Goal: Use online tool/utility: Utilize a website feature to perform a specific function

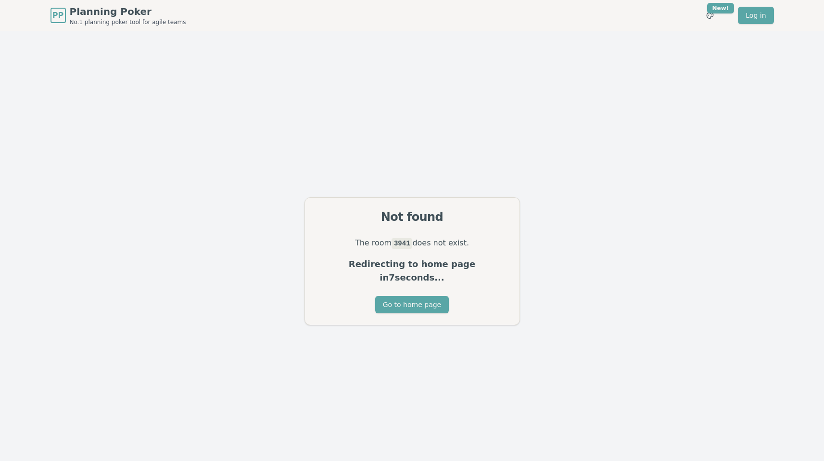
click at [327, 259] on div "The room 3941 does not exist. Redirecting to home page in 7 seconds..." at bounding box center [412, 266] width 215 height 60
click at [406, 296] on button "Go to home page" at bounding box center [412, 304] width 74 height 17
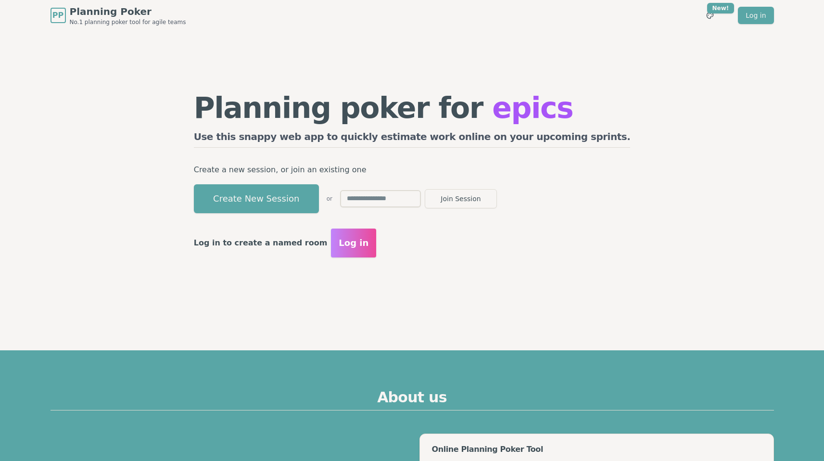
click at [405, 291] on div "Planning poker for epics Use this snappy web app to quickly estimate work onlin…" at bounding box center [412, 175] width 456 height 289
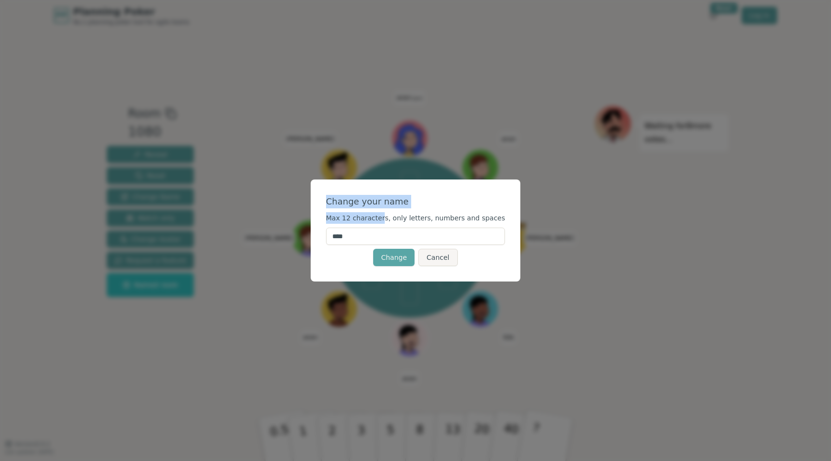
drag, startPoint x: 413, startPoint y: 193, endPoint x: 387, endPoint y: 219, distance: 36.7
click at [387, 219] on div "Change your name Max 12 characters, only letters, numbers and spaces **** Chang…" at bounding box center [416, 230] width 210 height 102
click at [387, 219] on span "Max 12 characters, only letters, numbers and spaces" at bounding box center [415, 218] width 179 height 8
click at [395, 238] on input "****" at bounding box center [415, 236] width 179 height 17
click at [400, 259] on button "Change" at bounding box center [393, 257] width 41 height 17
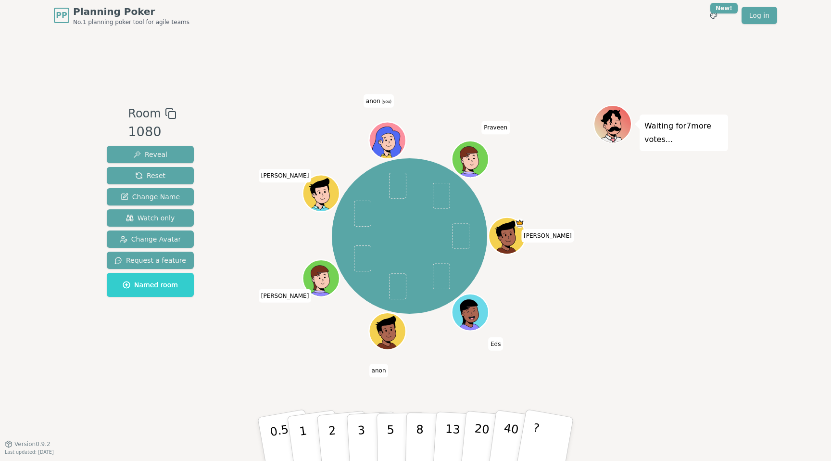
click at [381, 100] on span "(you)" at bounding box center [387, 102] width 12 height 4
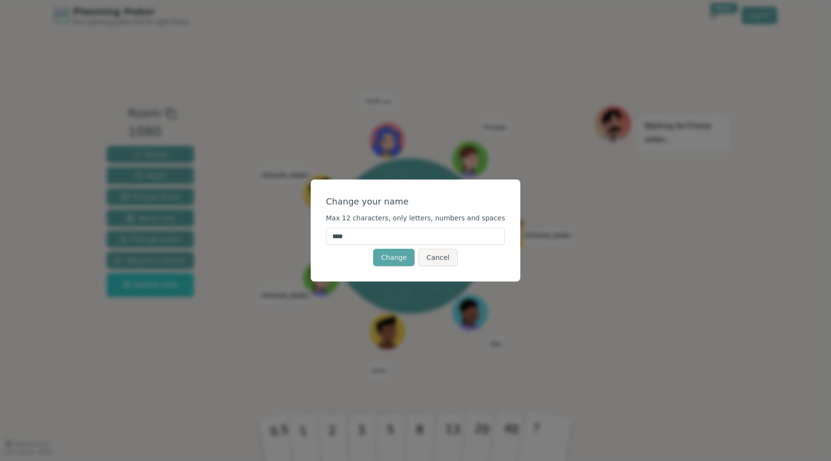
click at [383, 242] on input "****" at bounding box center [415, 236] width 179 height 17
type input "******"
click at [395, 257] on button "Change" at bounding box center [393, 257] width 41 height 17
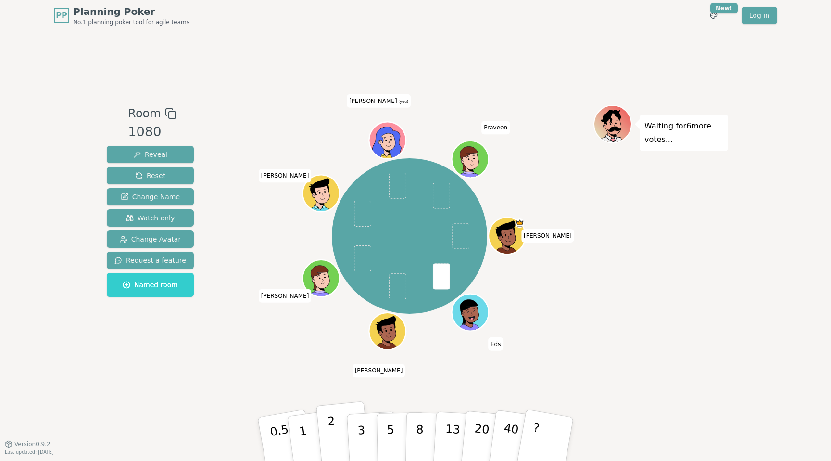
click at [341, 441] on button "2" at bounding box center [343, 439] width 55 height 77
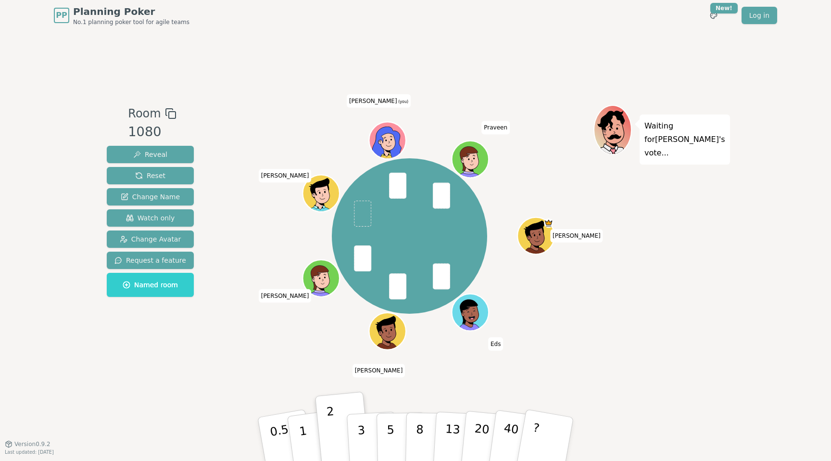
click at [386, 137] on icon at bounding box center [389, 138] width 29 height 4
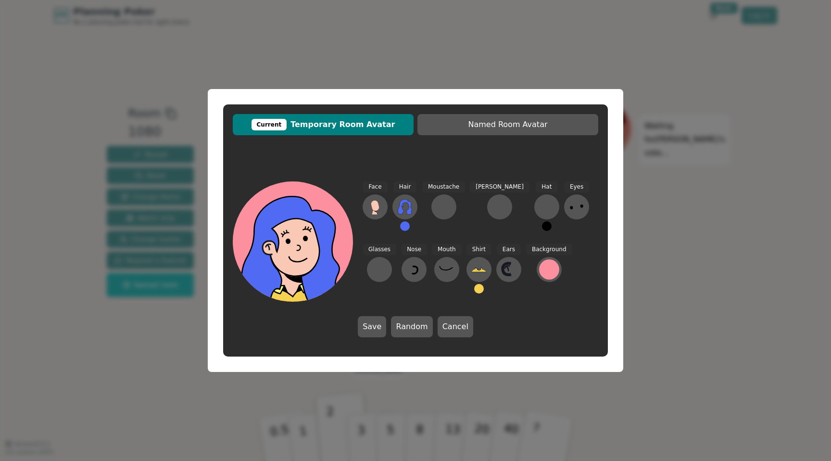
click at [661, 189] on div "Current Temporary Room Avatar Named Room Avatar Face Hair Moustache Beard Hat E…" at bounding box center [415, 230] width 831 height 461
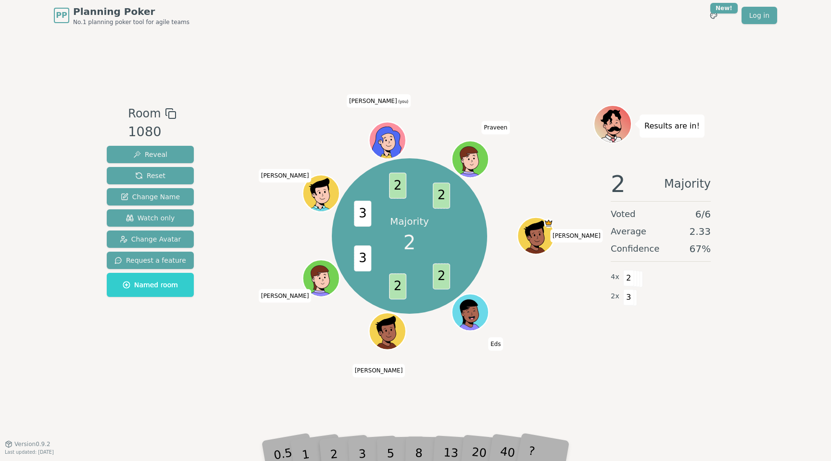
drag, startPoint x: 390, startPoint y: 130, endPoint x: 296, endPoint y: 124, distance: 94.0
click at [296, 124] on div "Majority 2 2 2 3 3 2 2 Isaac Eds Senthil Brandon Hitesh Andrew (you) Praveen" at bounding box center [410, 236] width 368 height 228
click at [295, 124] on div "Majority 2 2 2 3 3 2 2 Isaac Eds Senthil Brandon Hitesh Andrew (you) Praveen" at bounding box center [410, 236] width 368 height 228
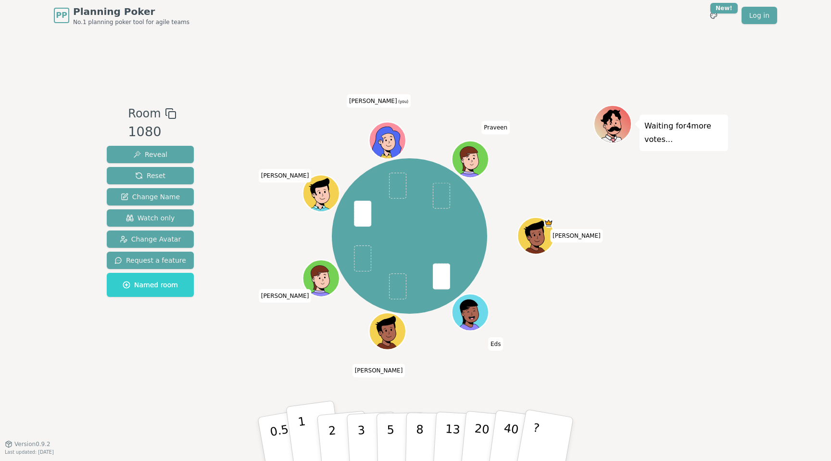
click at [308, 426] on button "1" at bounding box center [314, 439] width 57 height 78
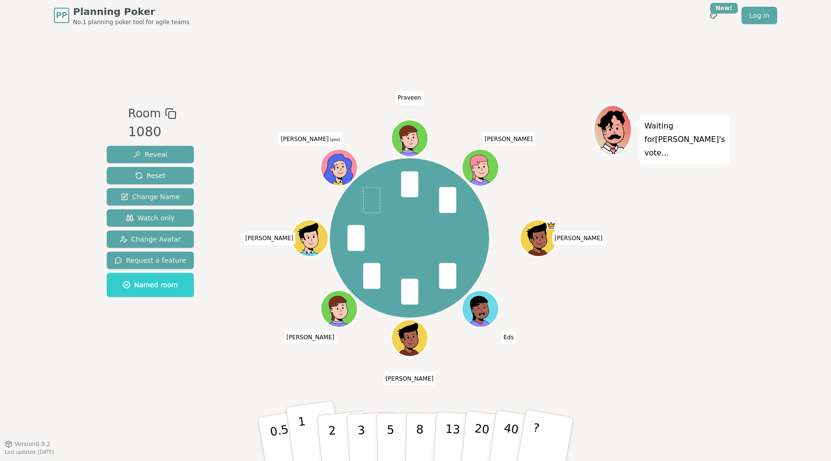
click at [310, 432] on button "1" at bounding box center [314, 439] width 57 height 78
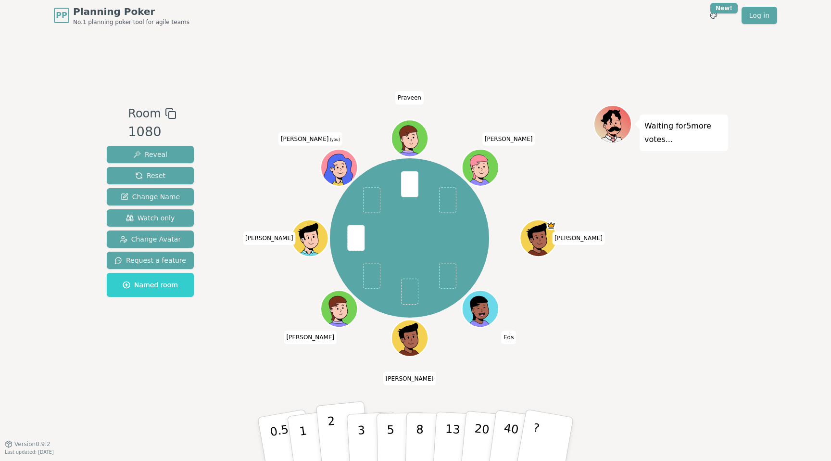
click at [338, 429] on button "2" at bounding box center [343, 439] width 55 height 77
click at [340, 429] on button "2" at bounding box center [343, 439] width 55 height 77
click at [365, 427] on button "3" at bounding box center [372, 439] width 52 height 75
click at [313, 436] on button "1" at bounding box center [314, 439] width 57 height 78
click at [331, 438] on p "2" at bounding box center [333, 440] width 13 height 52
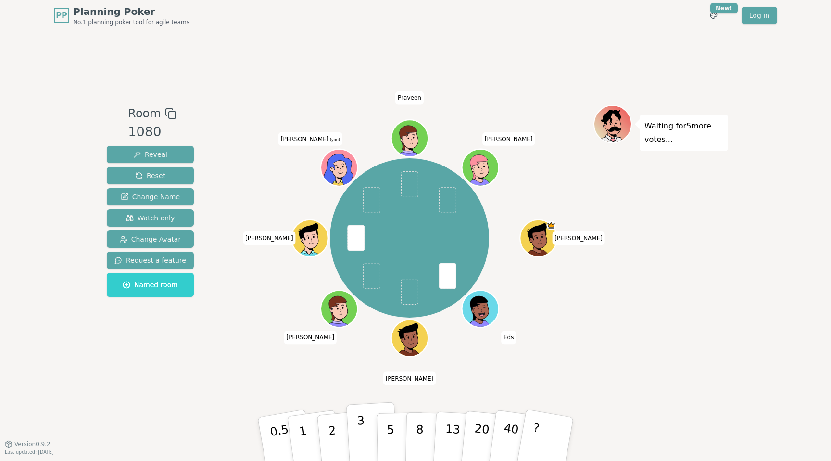
click at [357, 447] on button "3" at bounding box center [372, 439] width 52 height 75
click at [368, 430] on button "3" at bounding box center [372, 439] width 52 height 75
click at [333, 427] on p "2" at bounding box center [333, 440] width 13 height 52
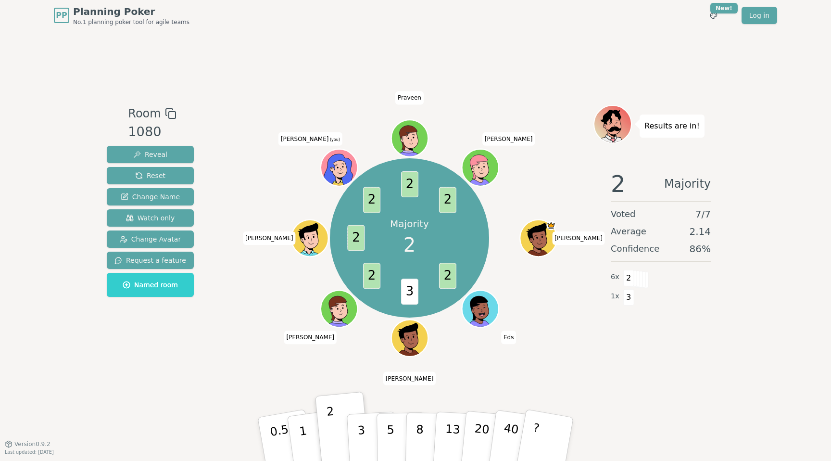
click at [638, 24] on div "PP Planning Poker No.1 planning poker tool for agile teams Toggle theme New! Lo…" at bounding box center [416, 15] width 724 height 31
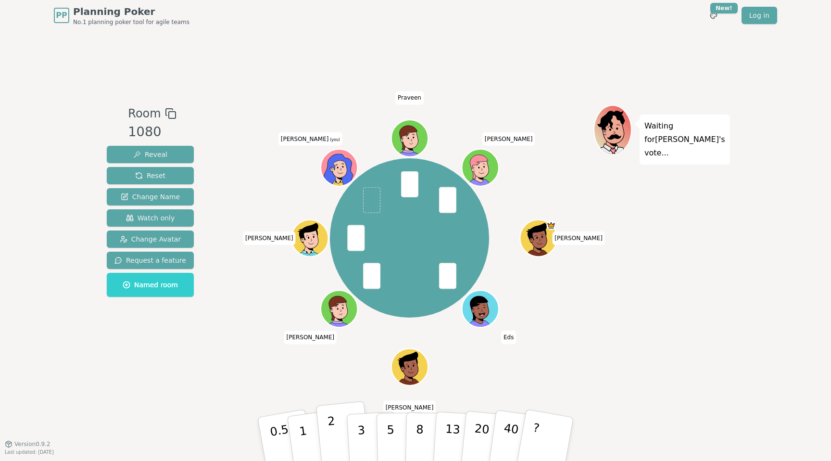
click at [328, 436] on button "2" at bounding box center [343, 439] width 55 height 77
click at [361, 431] on p "3" at bounding box center [362, 440] width 11 height 52
click at [360, 430] on p "3" at bounding box center [362, 440] width 11 height 52
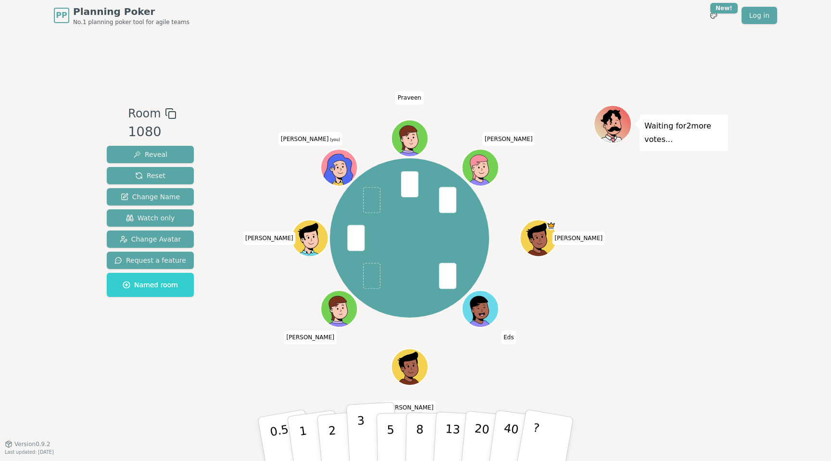
click at [364, 424] on p "3" at bounding box center [362, 440] width 11 height 52
click at [368, 437] on button "3" at bounding box center [372, 439] width 52 height 75
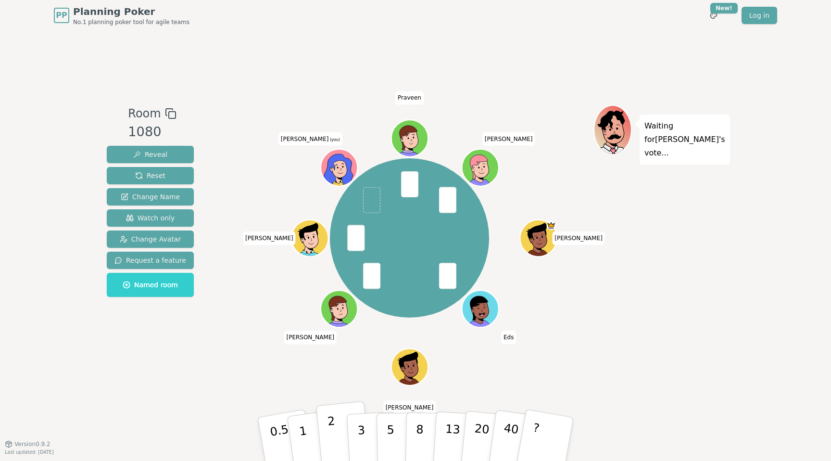
click at [342, 434] on button "2" at bounding box center [343, 439] width 55 height 77
